Goal: Information Seeking & Learning: Learn about a topic

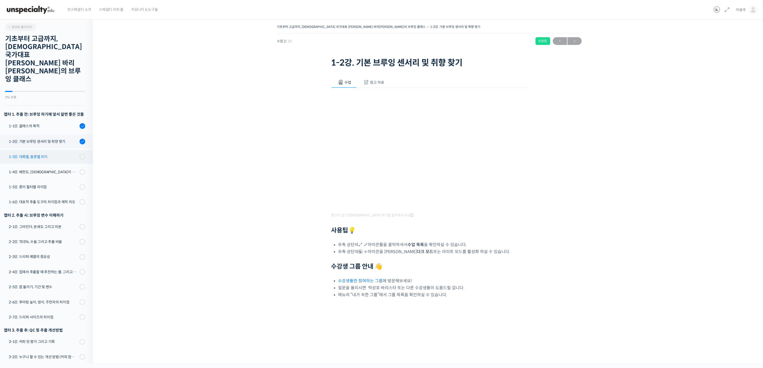
click at [66, 154] on div "1-3강. 대륙별, 품종별 차이" at bounding box center [43, 157] width 69 height 6
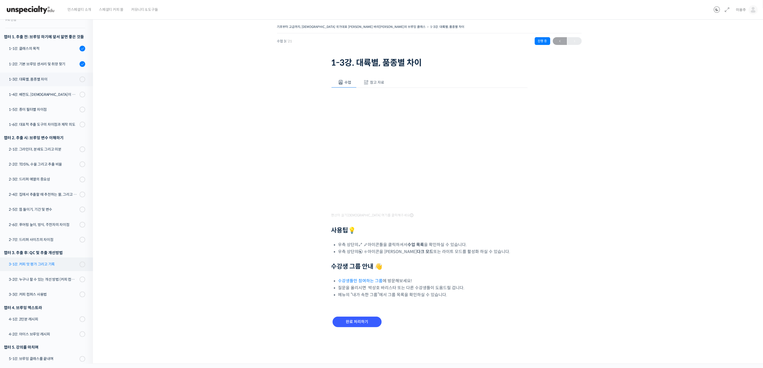
scroll to position [89, 0]
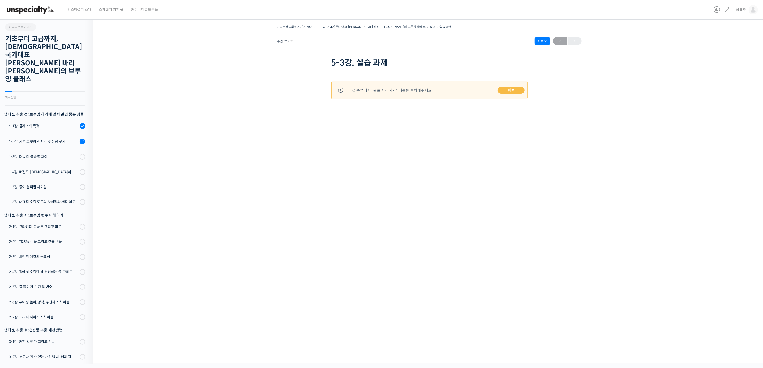
scroll to position [89, 0]
